Goal: Navigation & Orientation: Find specific page/section

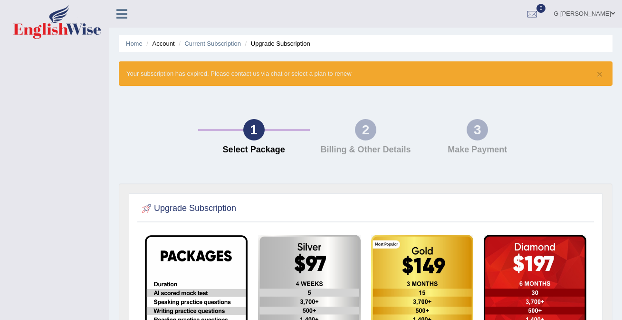
click at [54, 38] on img at bounding box center [57, 22] width 88 height 34
click at [49, 20] on img at bounding box center [57, 22] width 88 height 34
click at [62, 15] on img at bounding box center [57, 22] width 88 height 34
click at [61, 26] on img at bounding box center [57, 22] width 88 height 34
click at [584, 12] on link "G [PERSON_NAME]" at bounding box center [585, 12] width 76 height 25
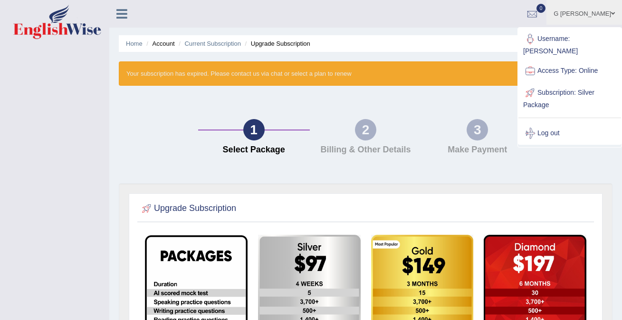
click at [576, 39] on link "Username: [PERSON_NAME]" at bounding box center [570, 44] width 103 height 32
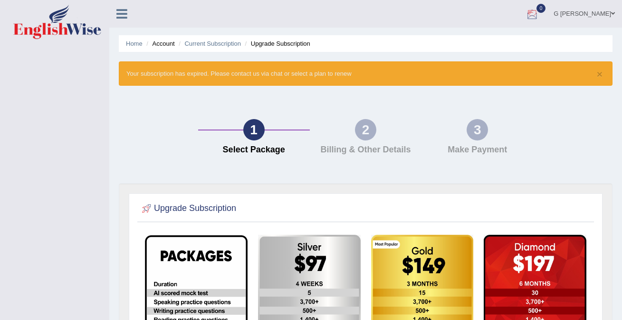
click at [540, 8] on div at bounding box center [532, 14] width 14 height 14
click at [70, 17] on img at bounding box center [57, 22] width 88 height 34
click at [123, 15] on icon at bounding box center [121, 14] width 11 height 12
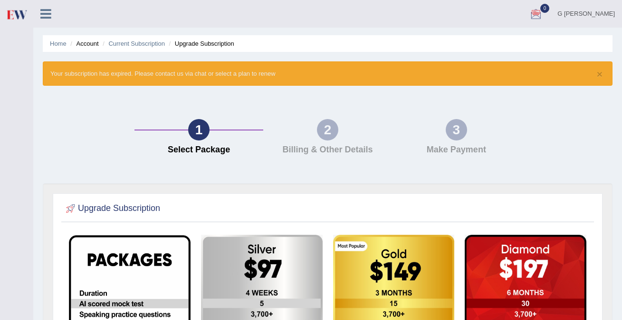
click at [37, 20] on div at bounding box center [49, 10] width 33 height 21
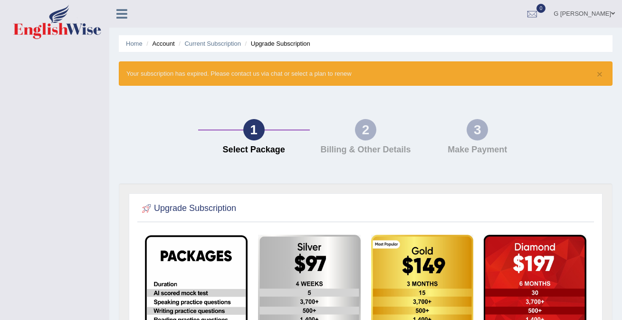
click at [62, 35] on img at bounding box center [57, 22] width 88 height 34
